Goal: Transaction & Acquisition: Purchase product/service

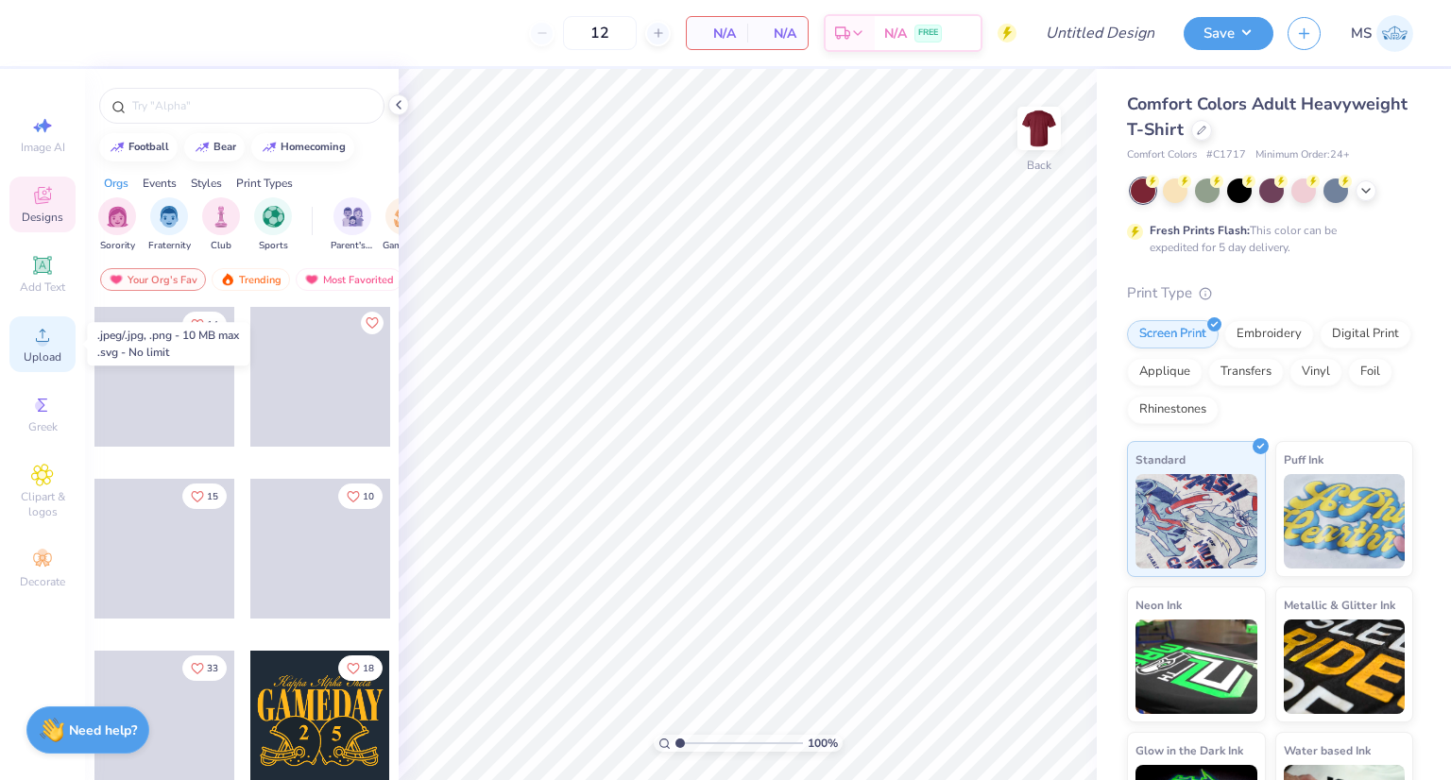
click at [12, 348] on div "Upload" at bounding box center [42, 344] width 66 height 56
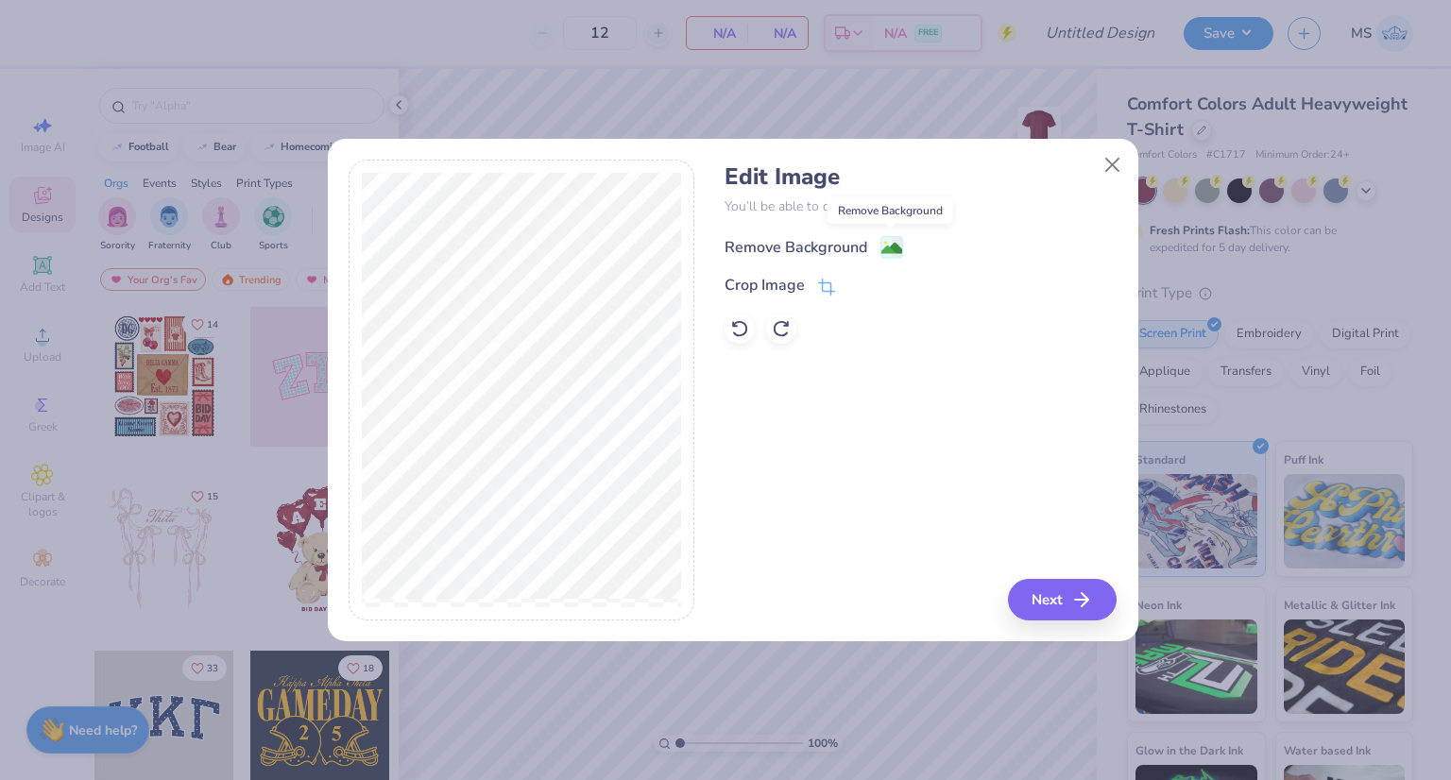
click at [889, 250] on image at bounding box center [891, 248] width 21 height 21
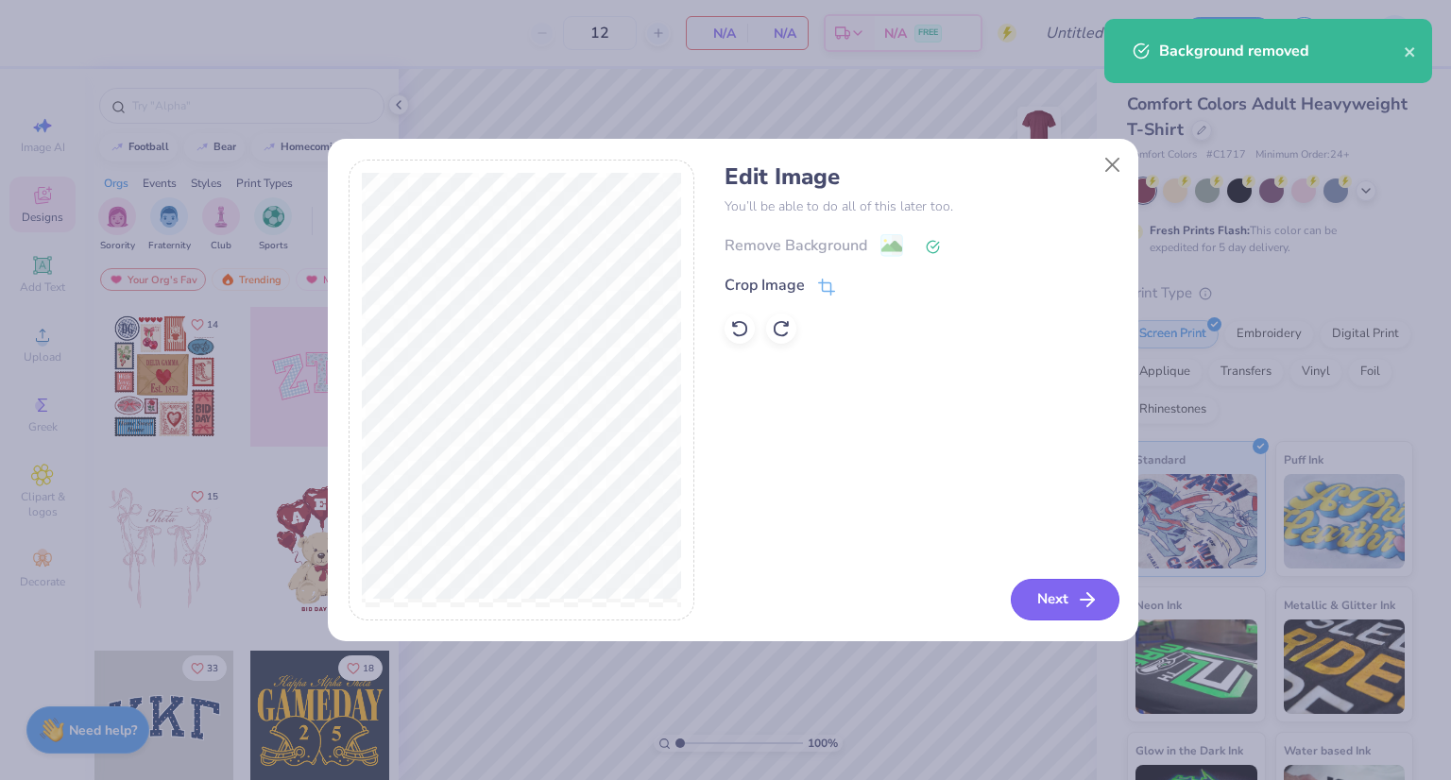
click at [1051, 598] on button "Next" at bounding box center [1065, 600] width 109 height 42
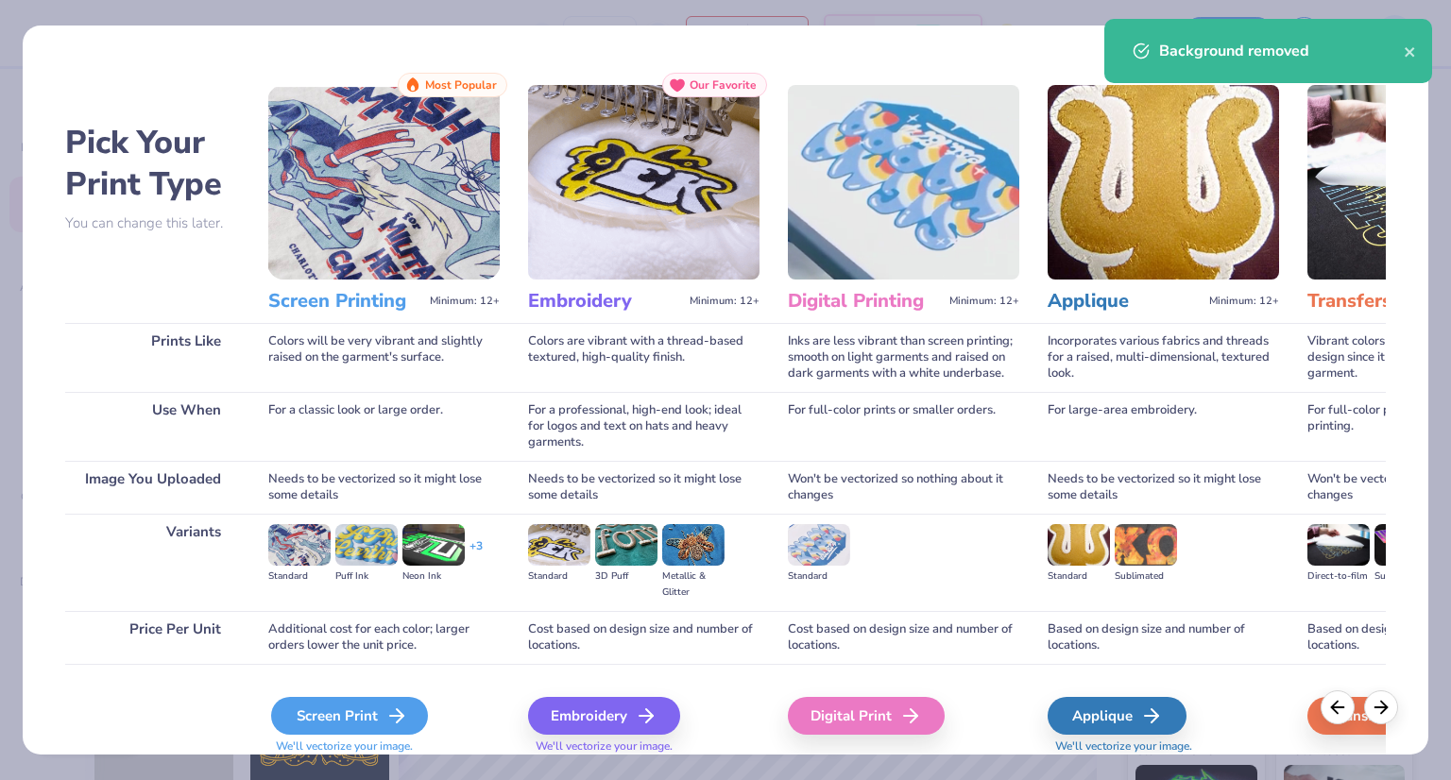
click at [322, 707] on div "Screen Print" at bounding box center [349, 716] width 157 height 38
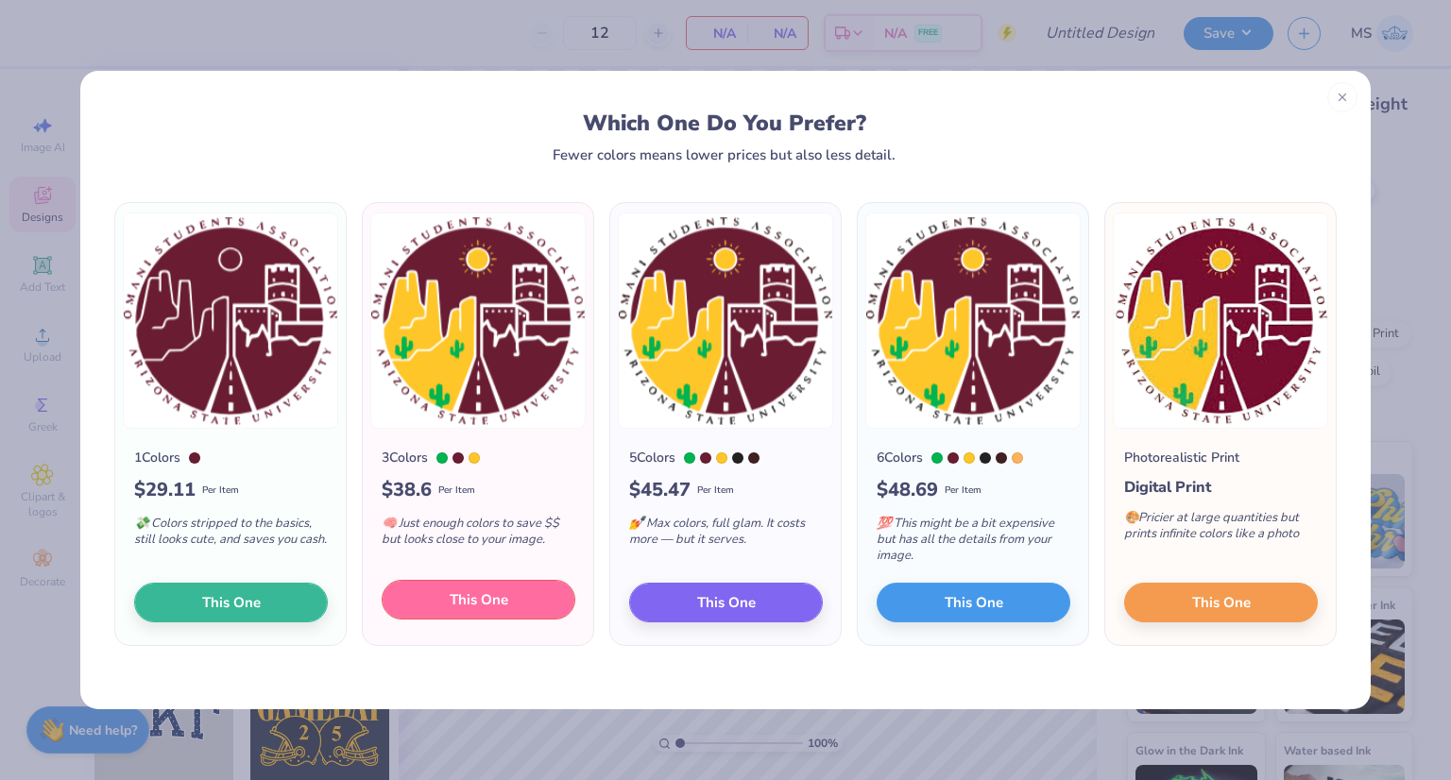
click at [544, 598] on button "This One" at bounding box center [479, 600] width 194 height 40
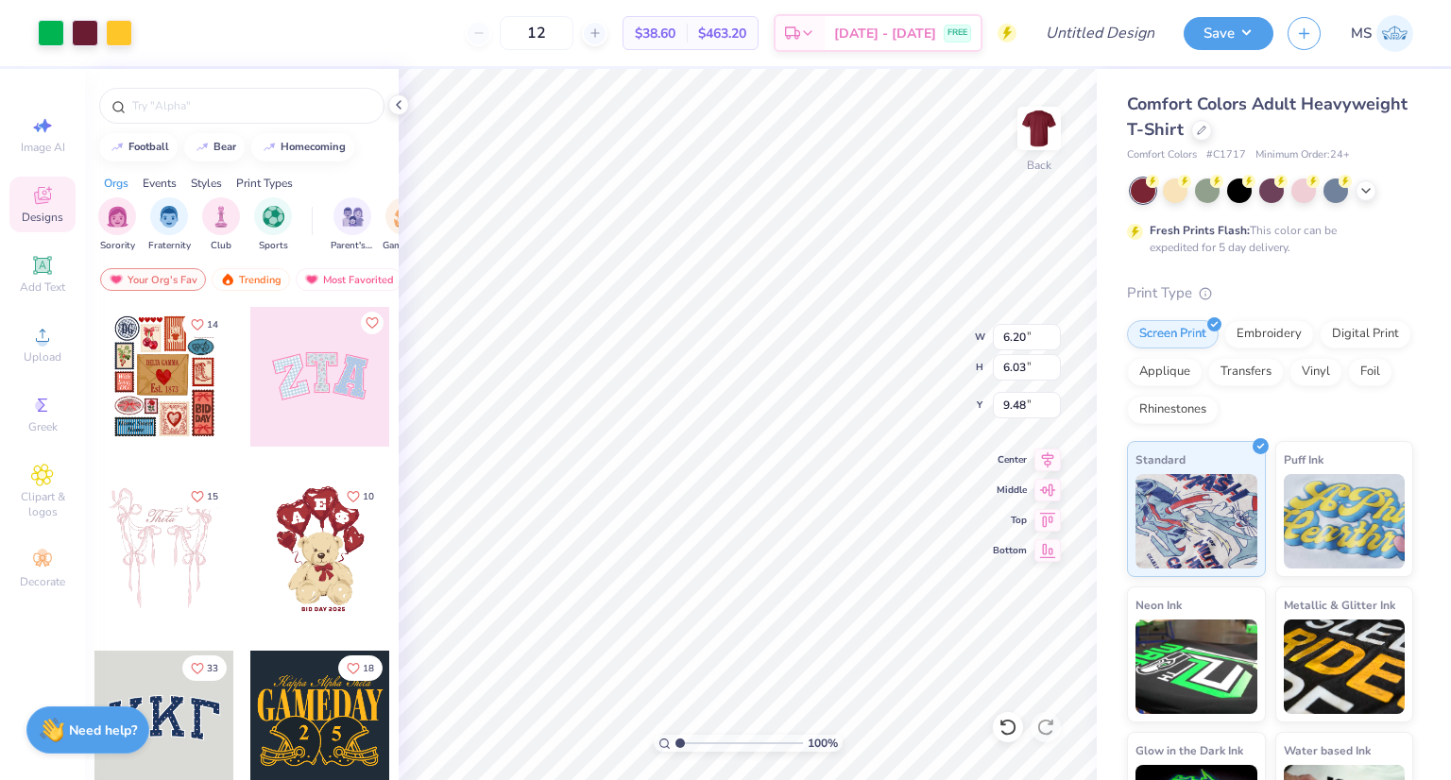
type input "9.48"
type input "9.22"
type input "5.20"
click at [675, 29] on span "$38.60" at bounding box center [655, 34] width 41 height 20
click at [573, 29] on input "12" at bounding box center [537, 33] width 74 height 34
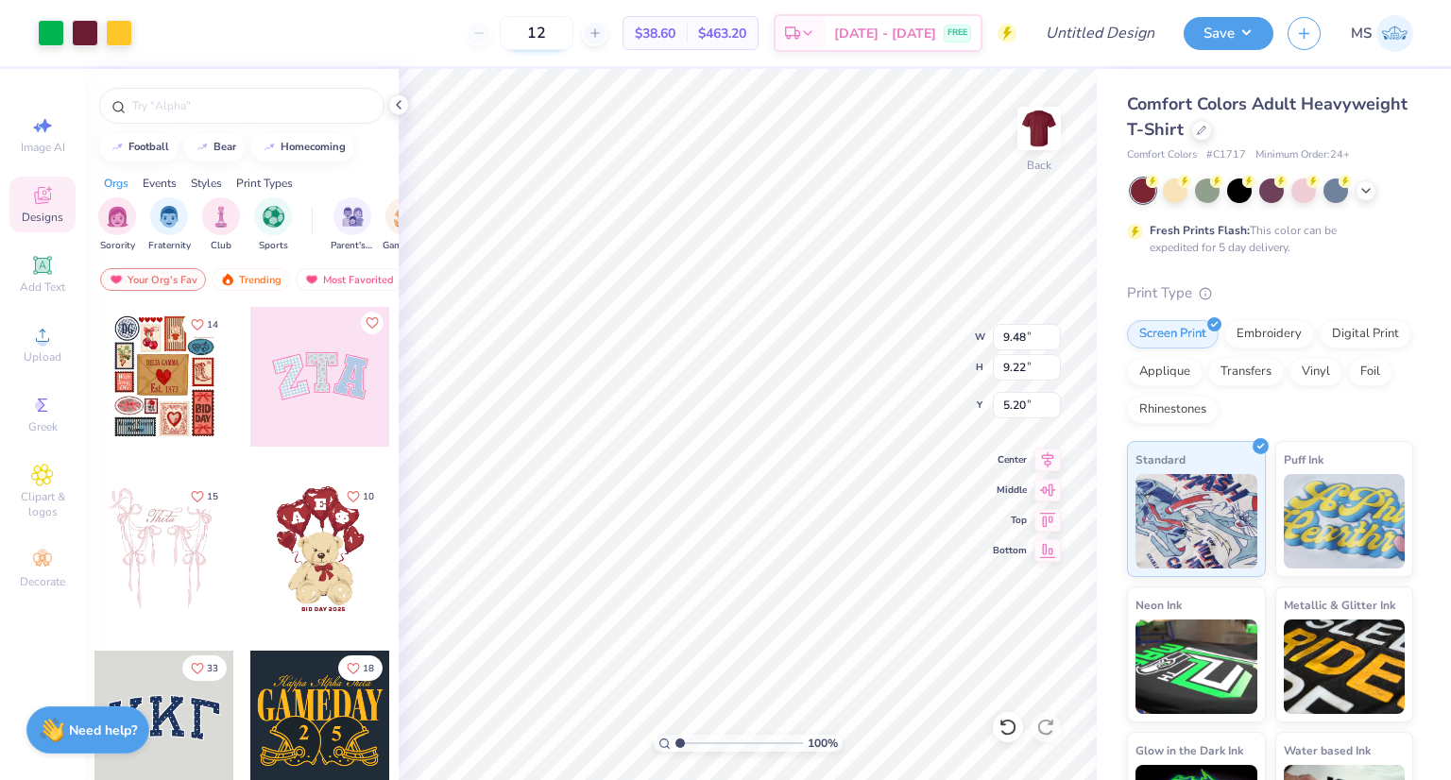
click at [573, 29] on input "12" at bounding box center [537, 33] width 74 height 34
type input "1"
click at [736, 42] on span "– –" at bounding box center [717, 34] width 38 height 20
click at [590, 38] on input "number" at bounding box center [600, 33] width 74 height 34
type input "1"
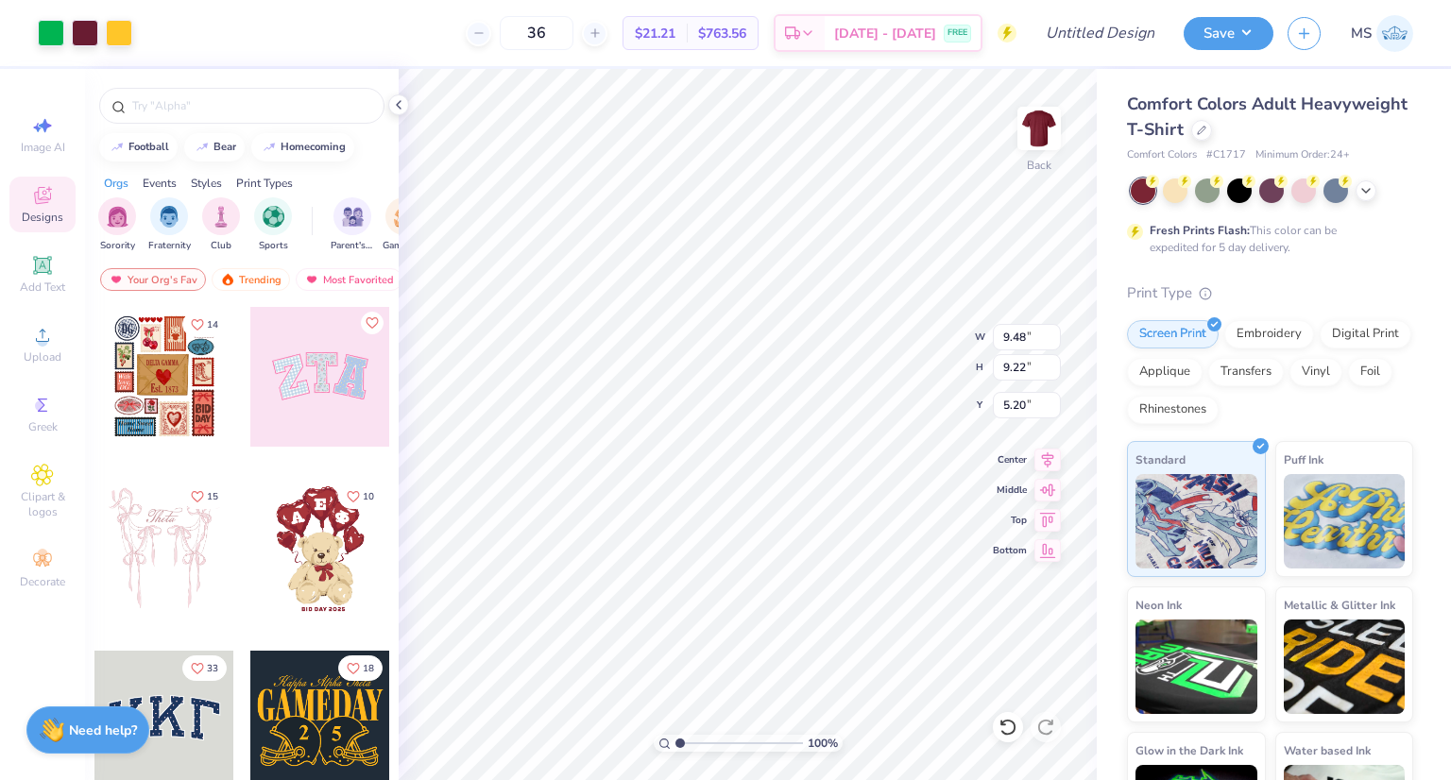
type input "3"
click at [477, 28] on div "70 $18.19 Per Item $1,273.30 Total Est. Delivery [DATE] - [DATE] FREE" at bounding box center [581, 33] width 870 height 66
drag, startPoint x: 688, startPoint y: 41, endPoint x: 638, endPoint y: 46, distance: 49.4
click at [638, 46] on div "$18.19 Per Item" at bounding box center [644, 33] width 63 height 32
click at [563, 33] on input "70" at bounding box center [526, 33] width 74 height 34
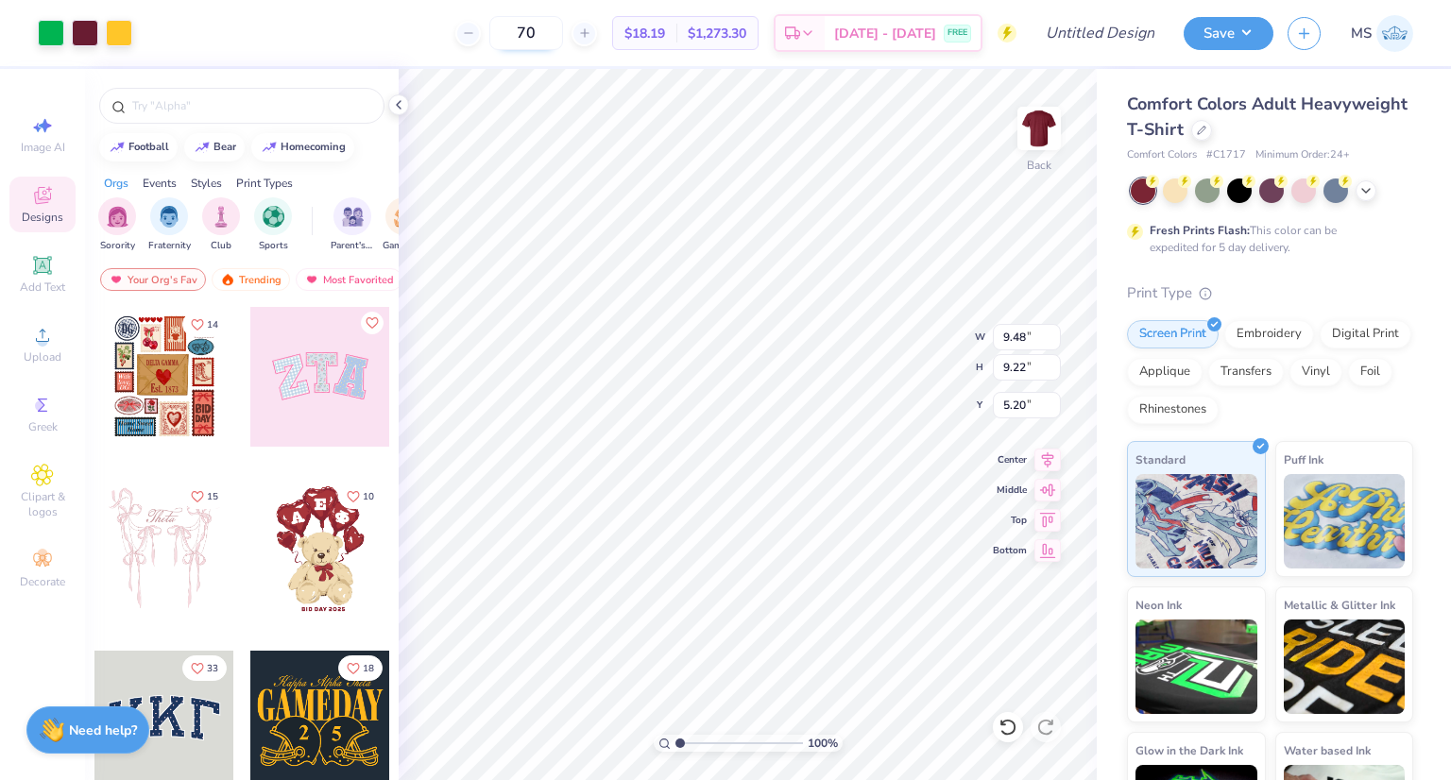
click at [563, 33] on input "70" at bounding box center [526, 33] width 74 height 34
type input "7"
type input "40"
click at [442, 42] on div "40 $20.89 Per Item $835.60 Total Est. Delivery [DATE] - [DATE] FREE" at bounding box center [581, 33] width 870 height 66
click at [1064, 144] on img at bounding box center [1039, 129] width 76 height 76
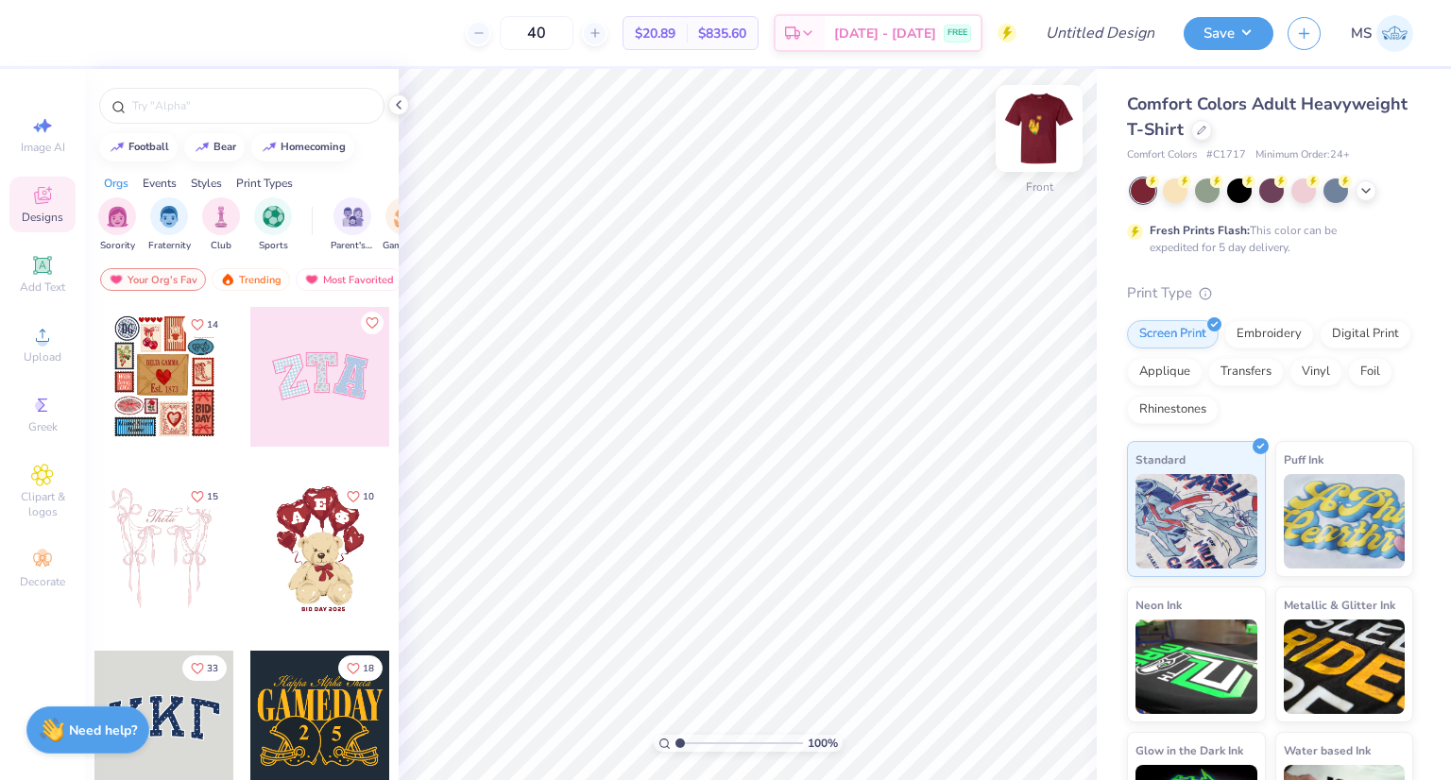
click at [1047, 133] on img at bounding box center [1039, 129] width 76 height 76
